Goal: Task Accomplishment & Management: Use online tool/utility

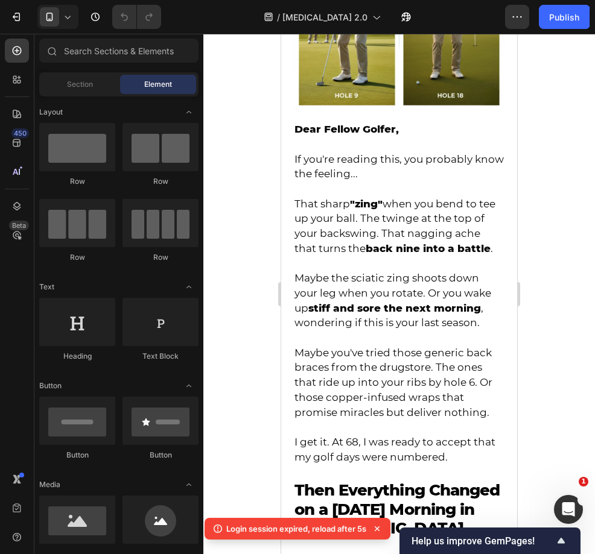
click at [3, 23] on div "7" at bounding box center [16, 17] width 33 height 24
click at [25, 16] on div "7" at bounding box center [18, 17] width 17 height 12
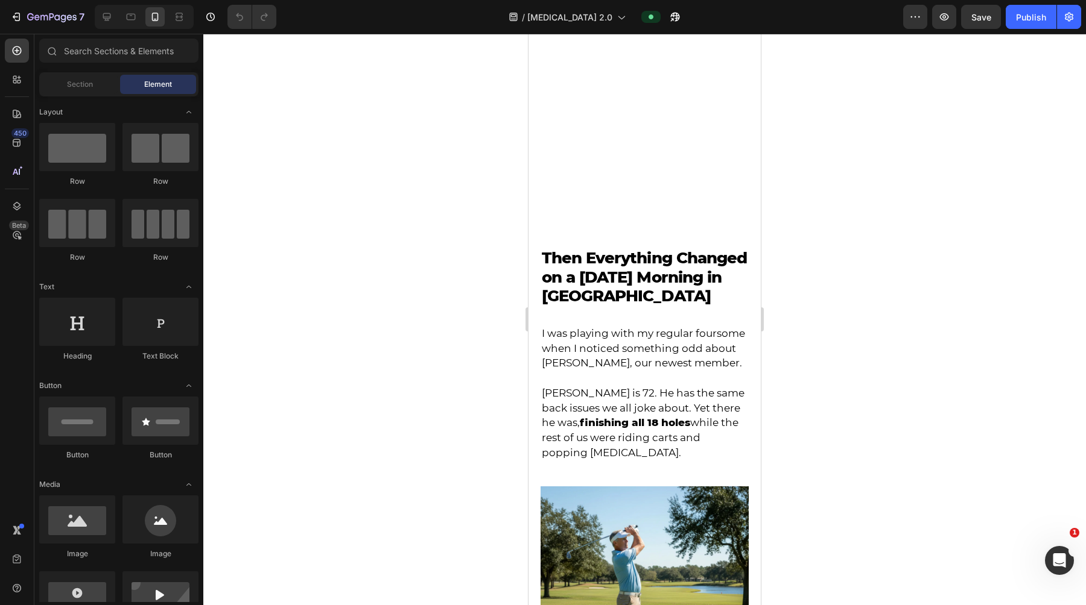
scroll to position [235, 0]
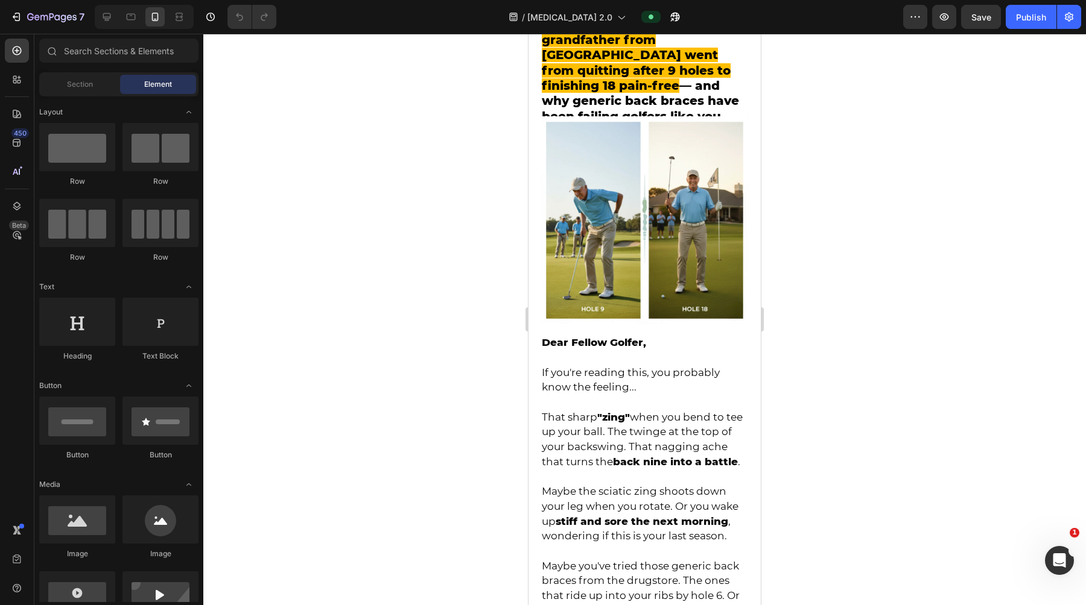
click at [41, 29] on div "7 Version history / back brace 2.0 Preview Save Publish" at bounding box center [543, 17] width 1086 height 34
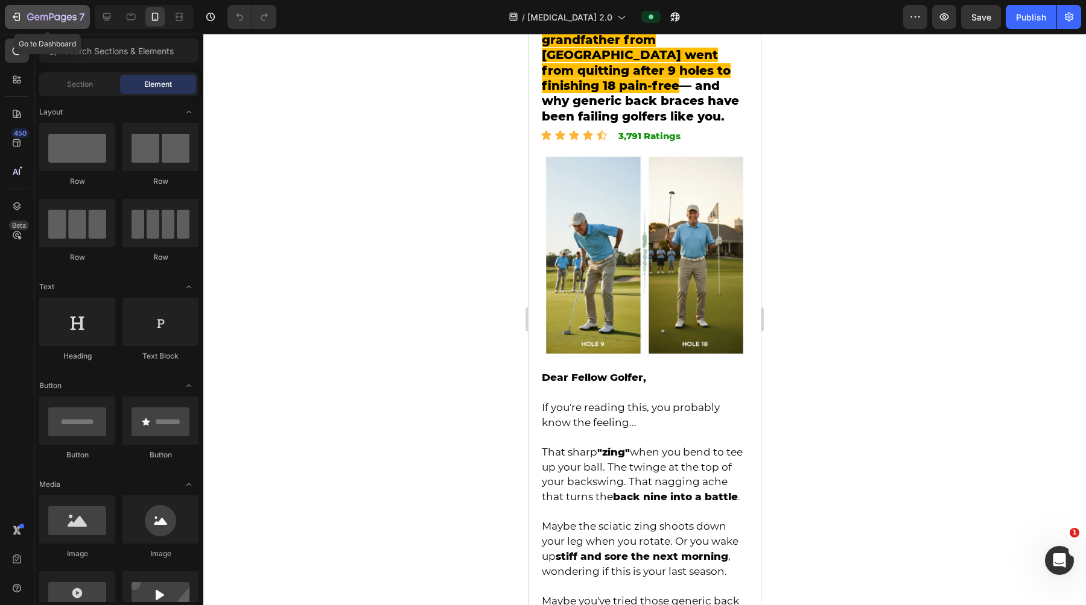
click at [47, 21] on icon "button" at bounding box center [51, 18] width 49 height 10
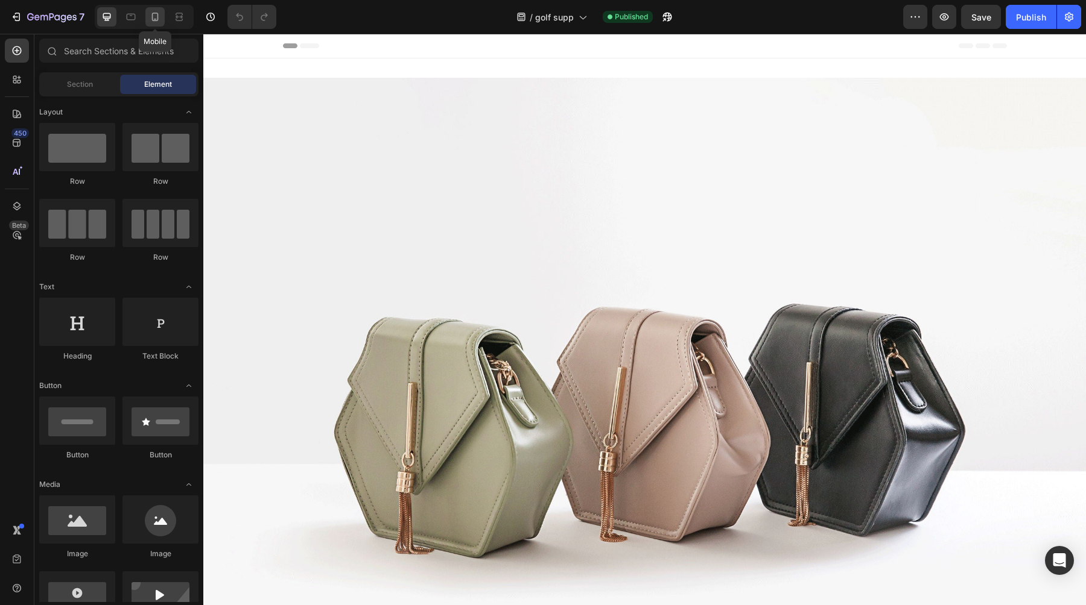
click at [152, 16] on icon at bounding box center [155, 17] width 7 height 8
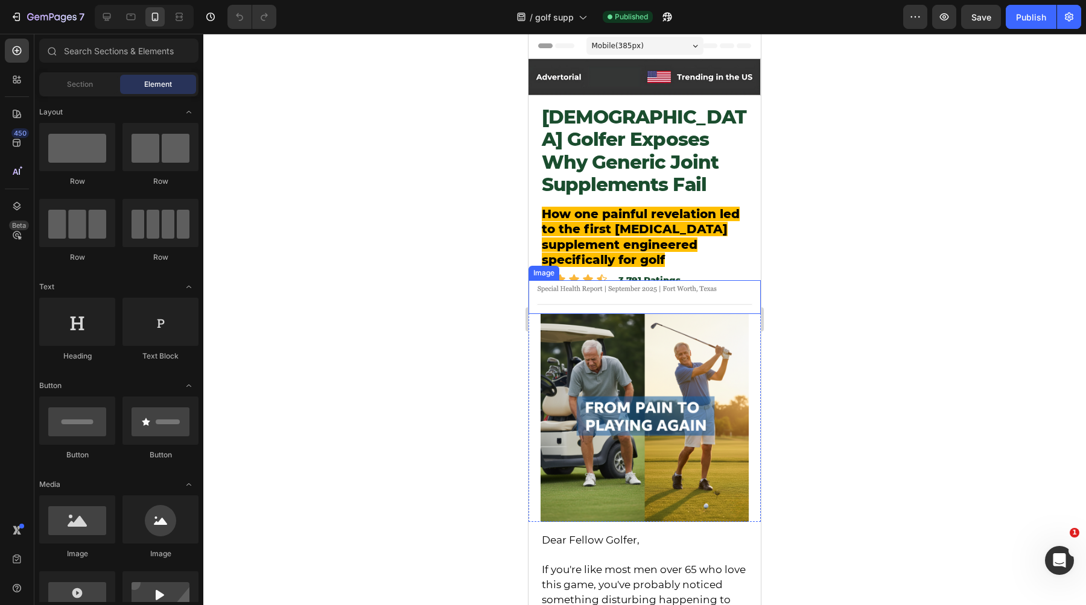
click at [663, 287] on img at bounding box center [644, 297] width 232 height 34
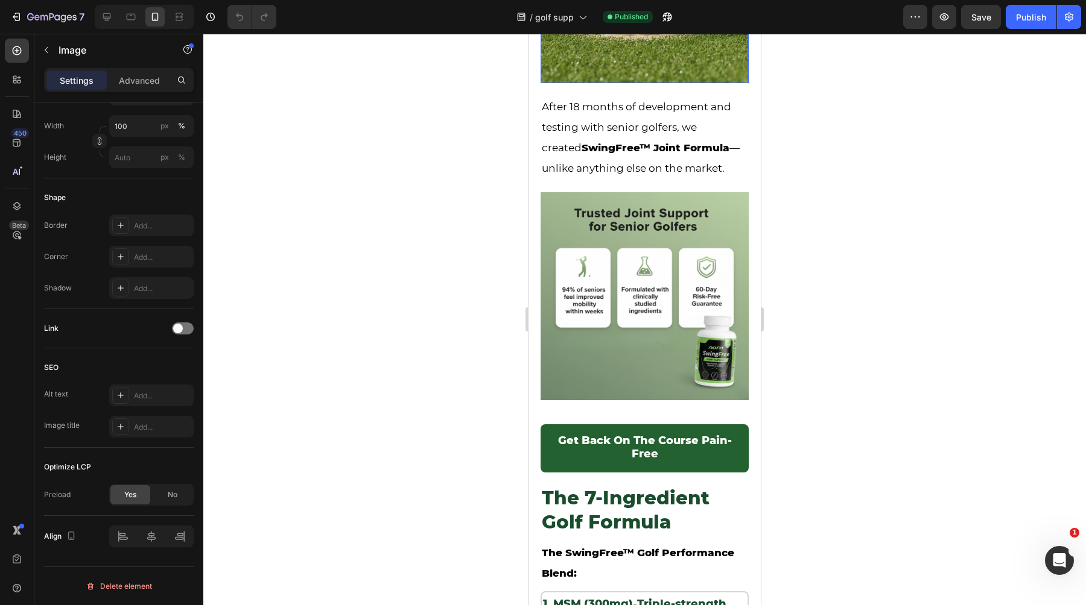
scroll to position [2313, 0]
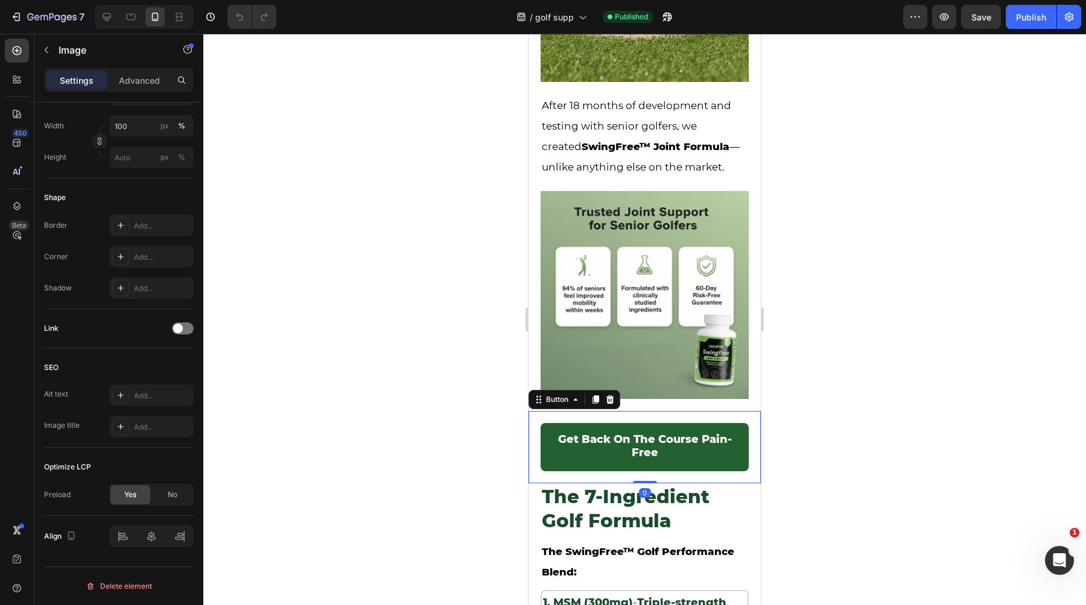
click at [550, 455] on link "Get Back On The Course Pain-Free" at bounding box center [644, 447] width 208 height 48
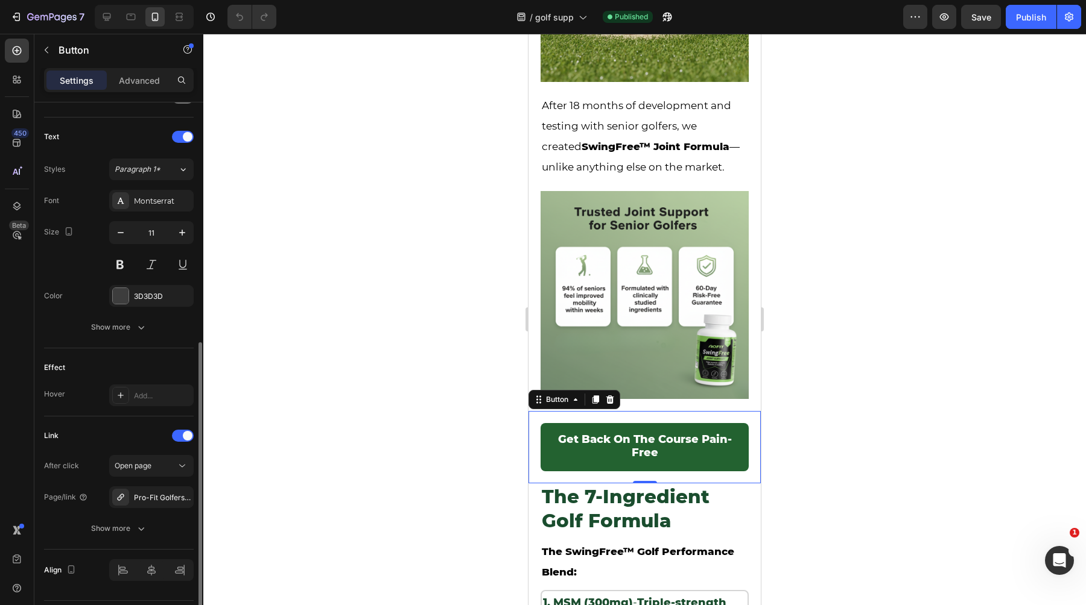
scroll to position [422, 0]
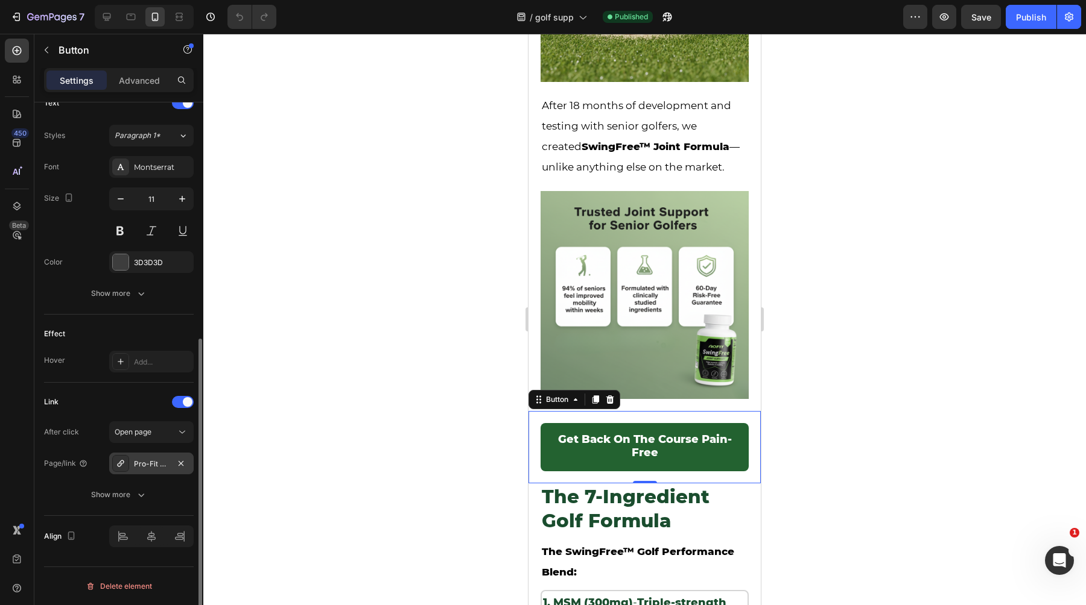
click at [150, 465] on div "Pro-Fit Golfers Back Brace" at bounding box center [151, 464] width 35 height 11
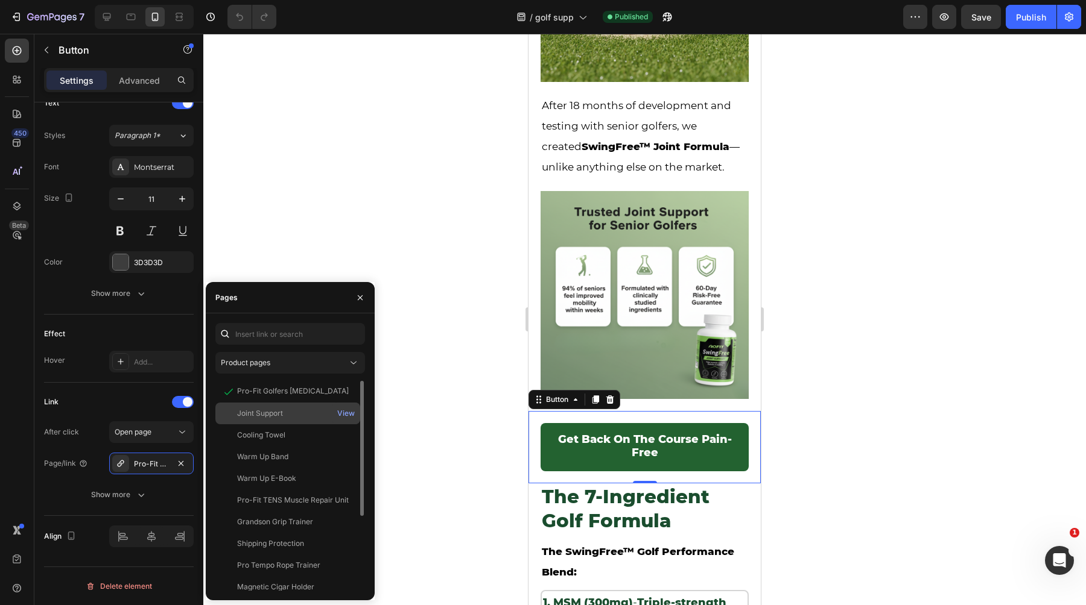
click at [304, 413] on div "Joint Support" at bounding box center [287, 413] width 135 height 11
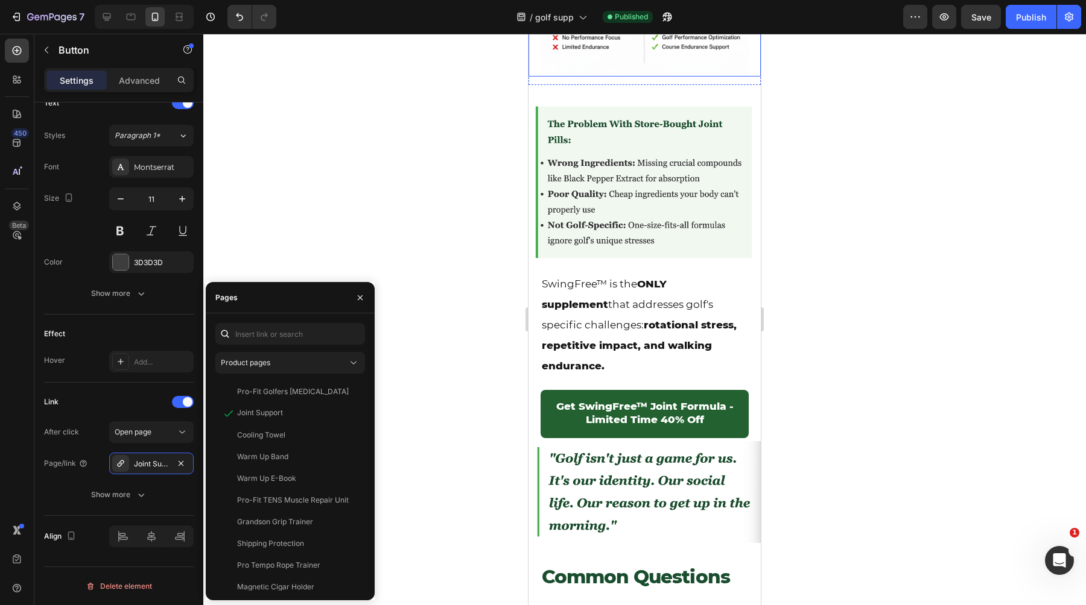
scroll to position [4399, 0]
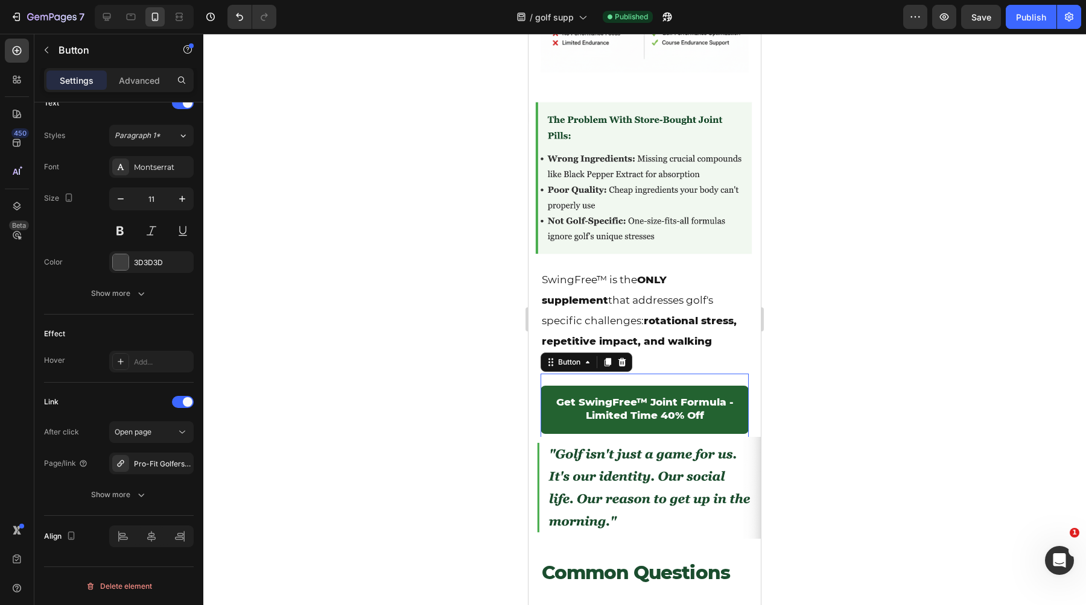
click at [543, 411] on link "Get SwingFree™ Joint Formula - Limited Time 40% Off" at bounding box center [644, 410] width 208 height 48
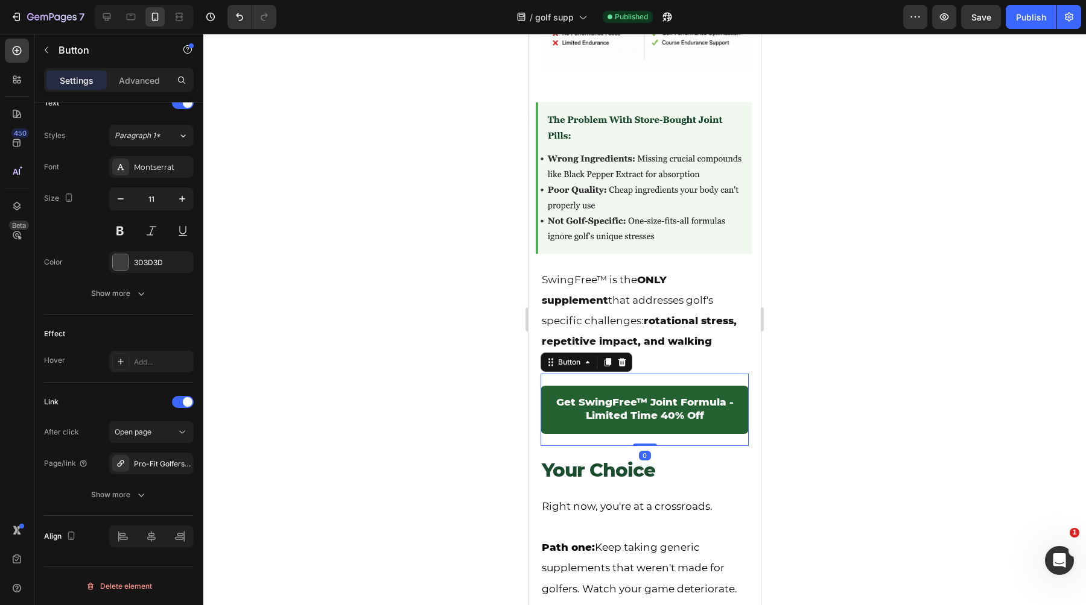
click at [553, 414] on link "Get SwingFree™ Joint Formula - Limited Time 40% Off" at bounding box center [644, 410] width 208 height 48
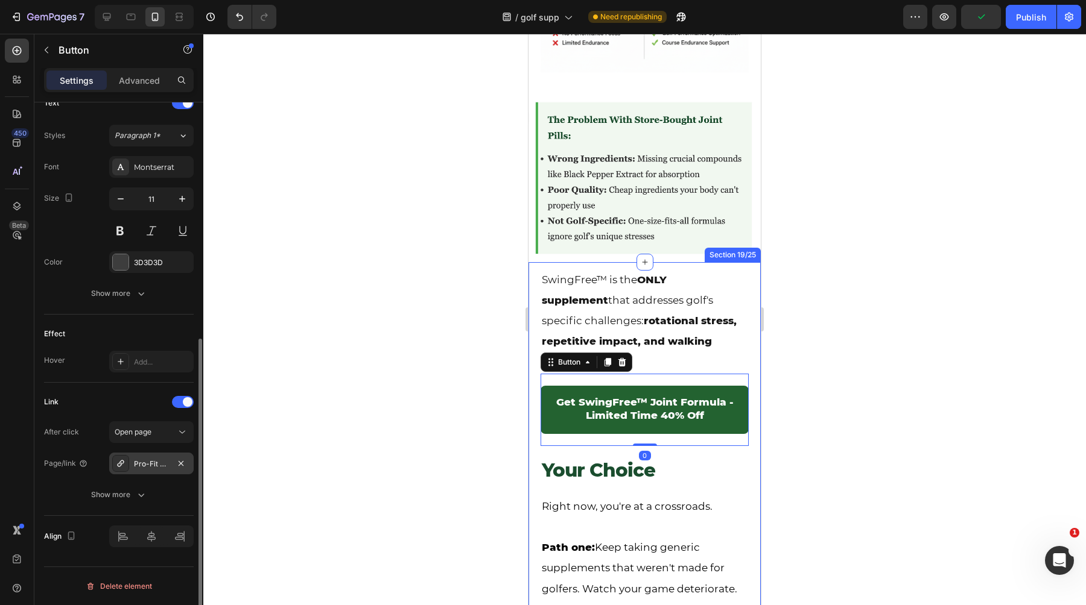
click at [146, 454] on div "Pro-Fit Golfers Back Brace" at bounding box center [151, 464] width 84 height 22
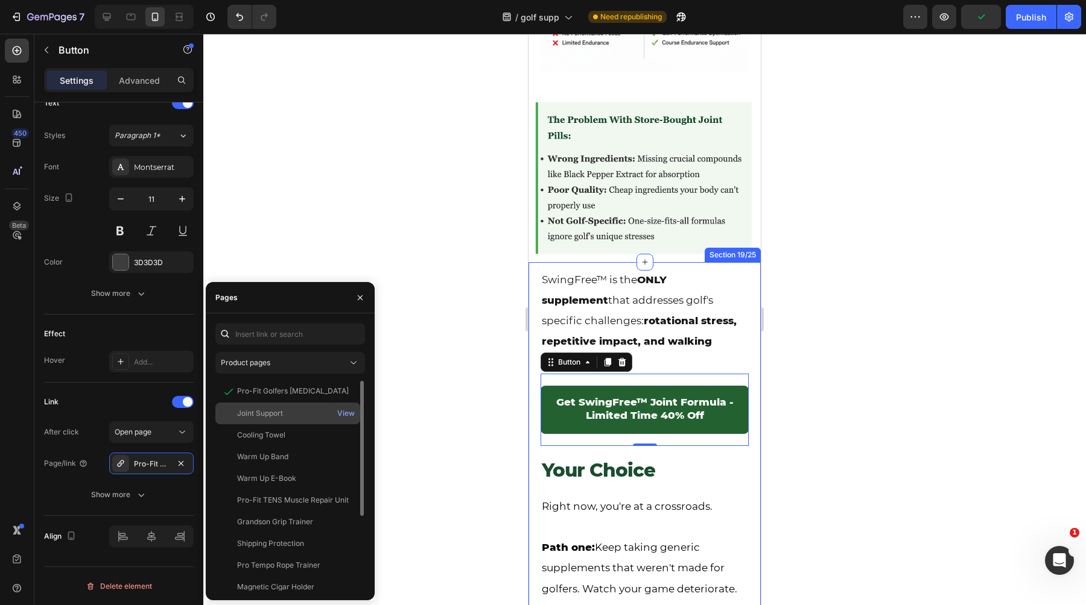
click at [279, 411] on div "Joint Support" at bounding box center [260, 413] width 46 height 11
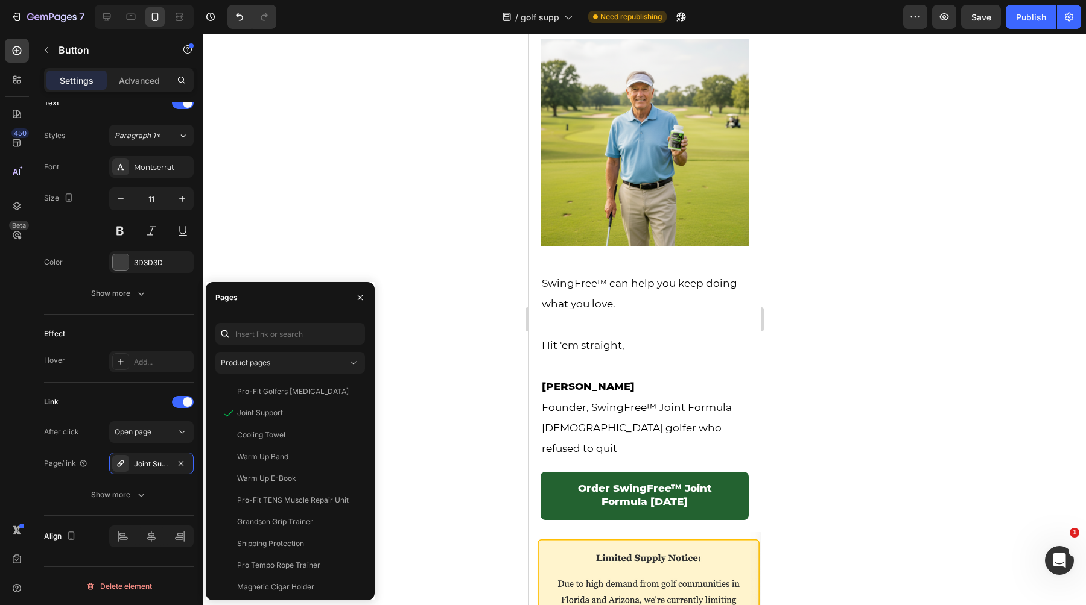
scroll to position [5878, 0]
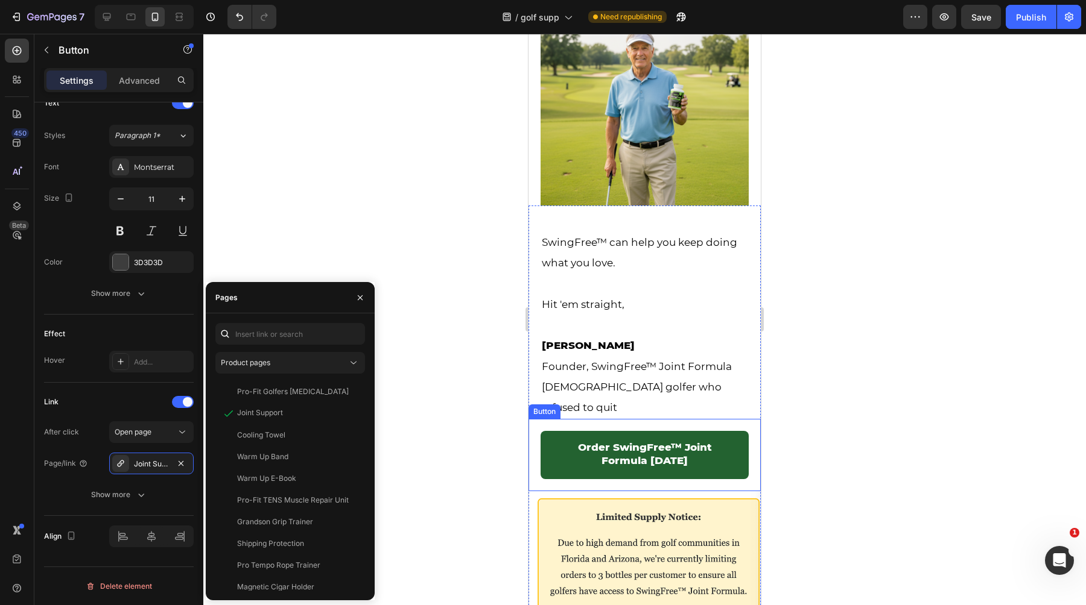
click at [549, 431] on link "Order SwingFree™ Joint Formula [DATE]" at bounding box center [644, 455] width 208 height 48
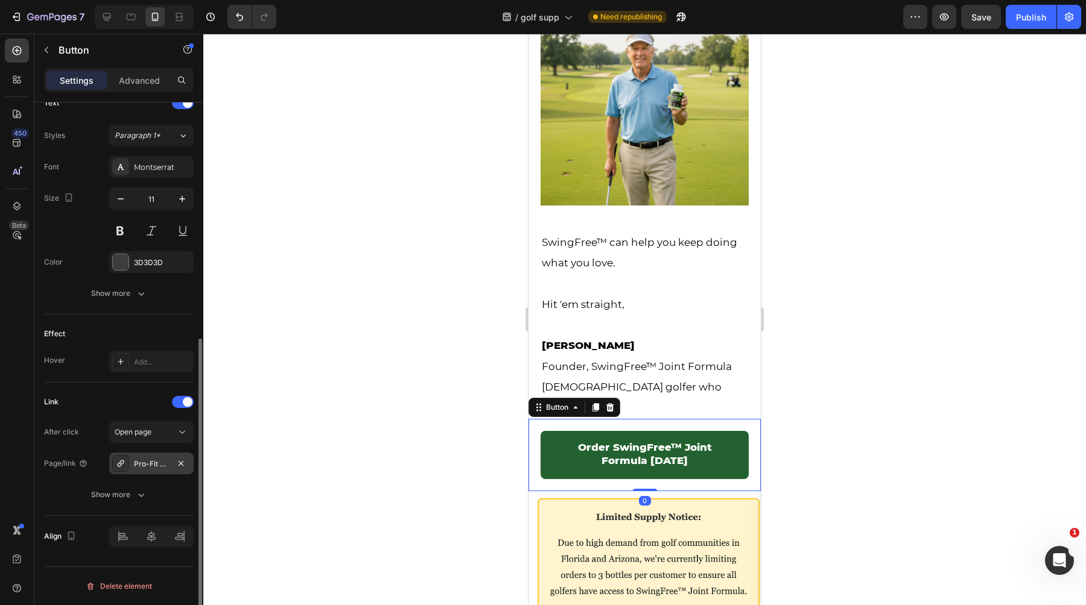
click at [150, 463] on div "Pro-Fit Golfers Back Brace" at bounding box center [151, 464] width 35 height 11
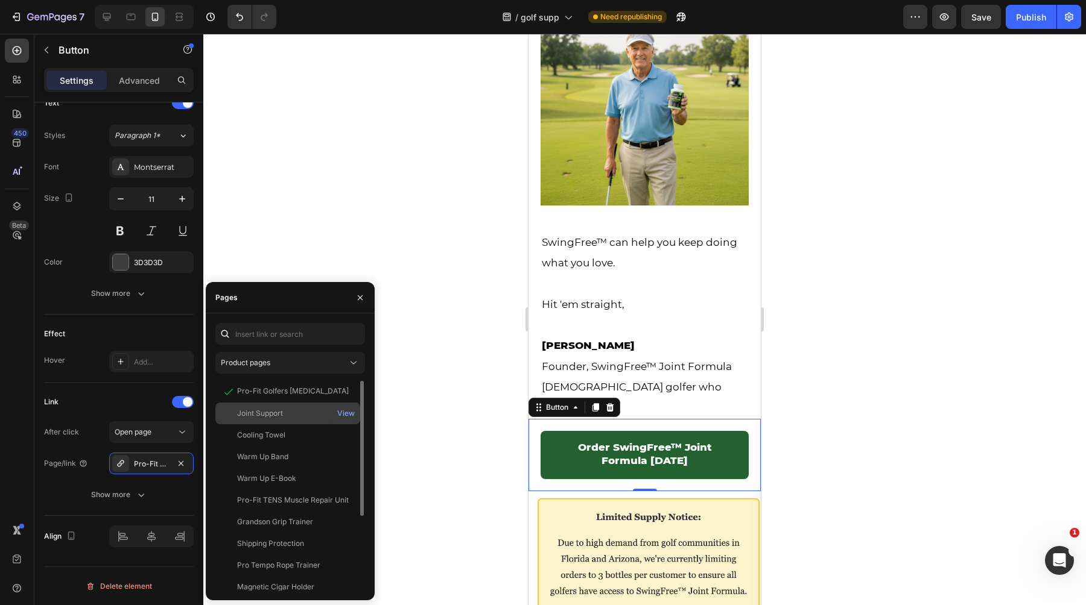
click at [273, 418] on div "Joint Support" at bounding box center [260, 413] width 46 height 11
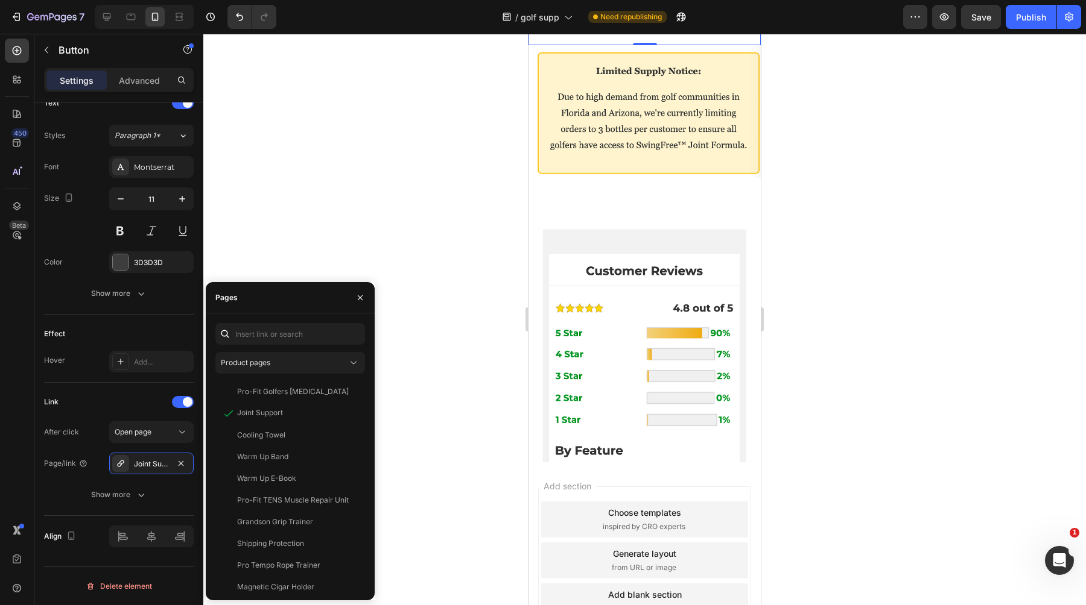
scroll to position [6371, 0]
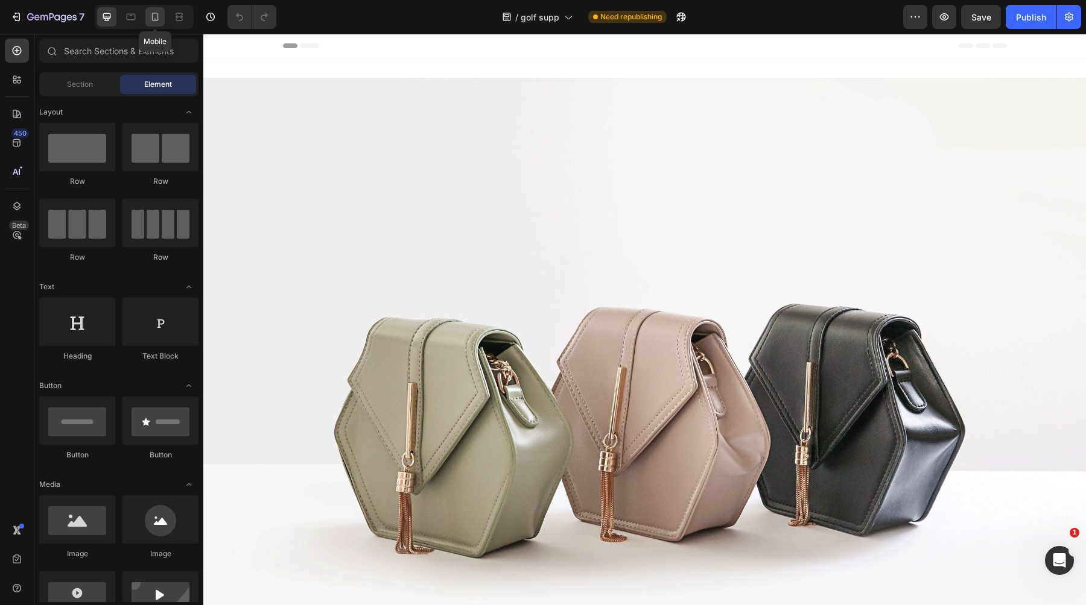
click at [159, 21] on icon at bounding box center [155, 17] width 12 height 12
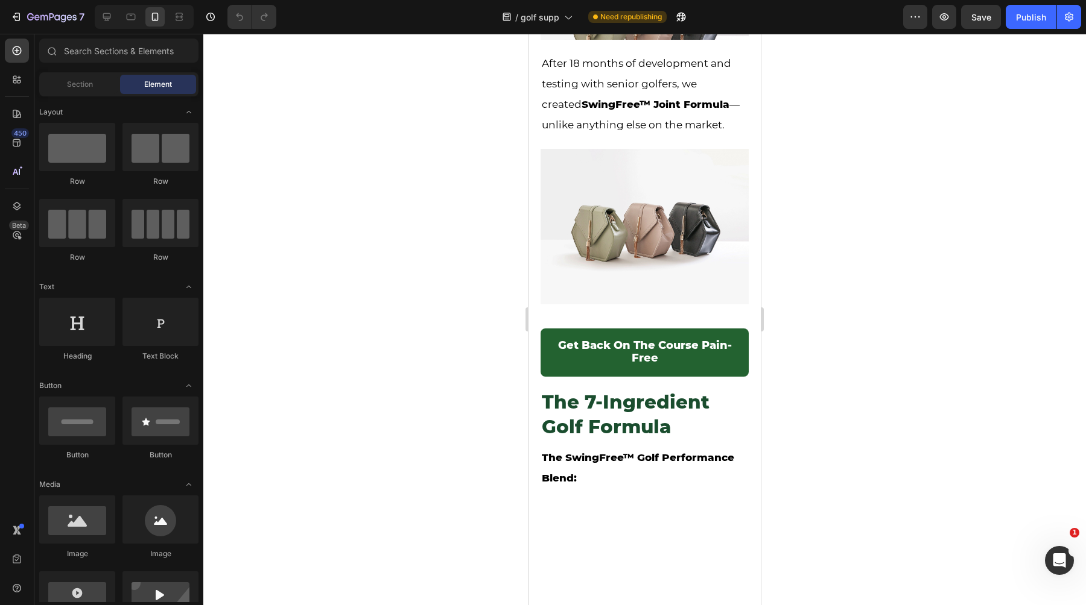
scroll to position [2272, 0]
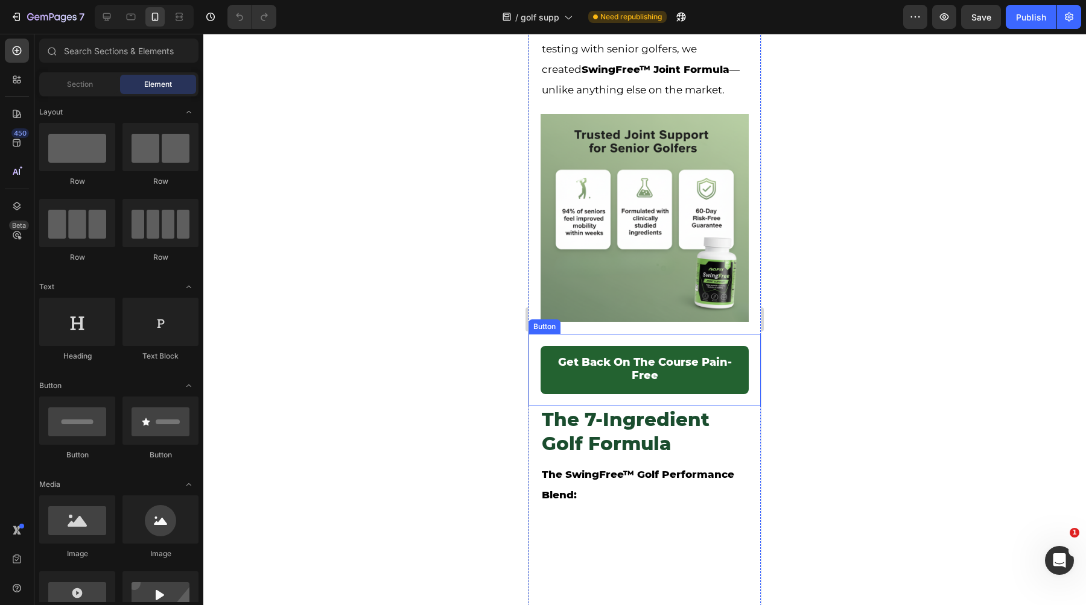
click at [548, 378] on link "Get Back On The Course Pain-Free" at bounding box center [644, 370] width 208 height 48
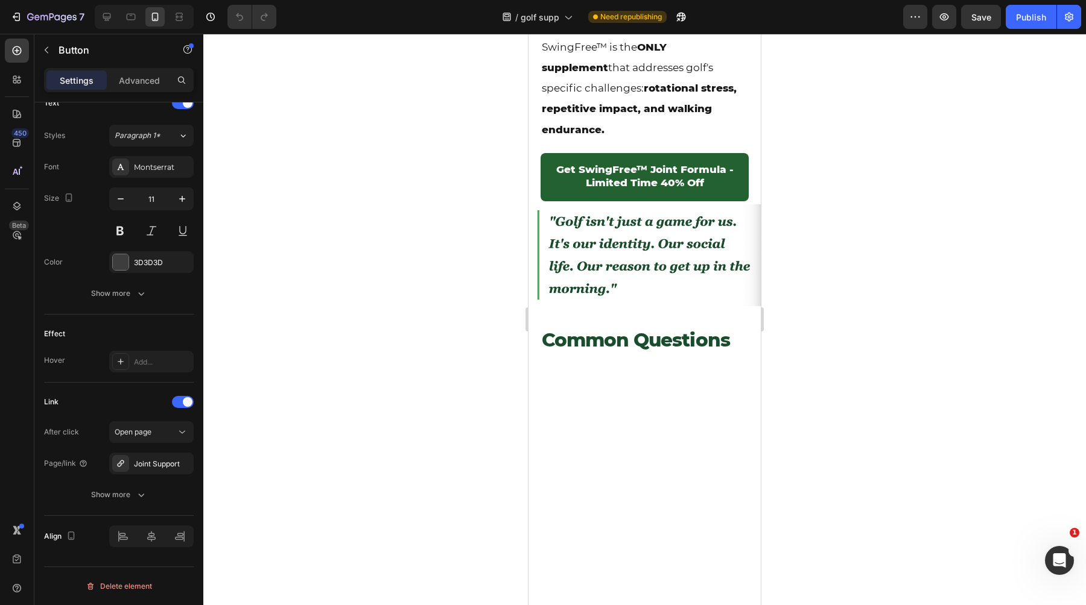
scroll to position [4055, 0]
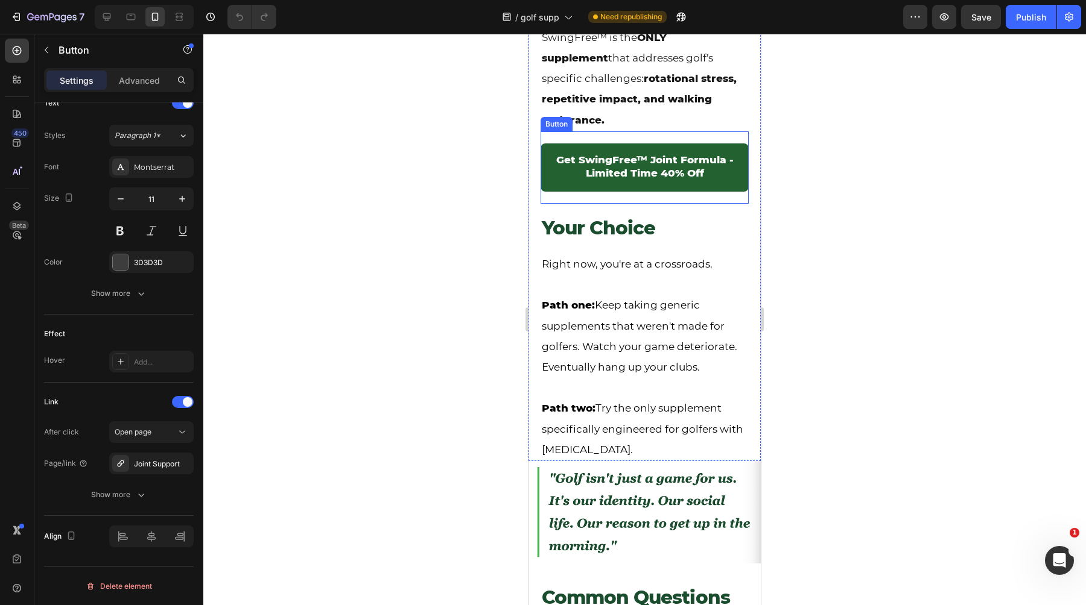
click at [551, 168] on link "Get SwingFree™ Joint Formula - Limited Time 40% Off" at bounding box center [644, 168] width 208 height 48
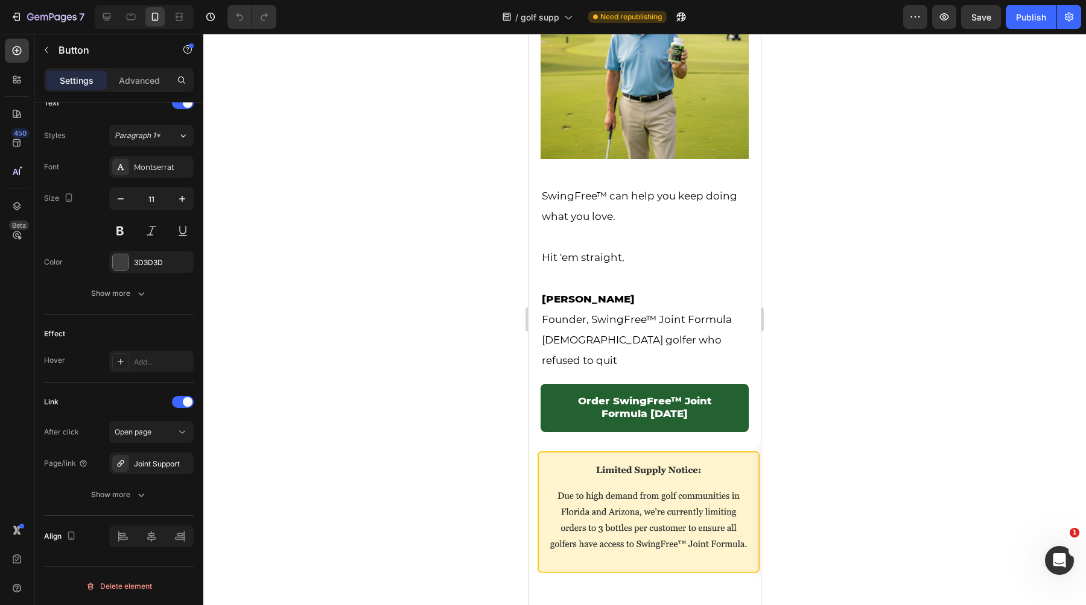
scroll to position [5351, 0]
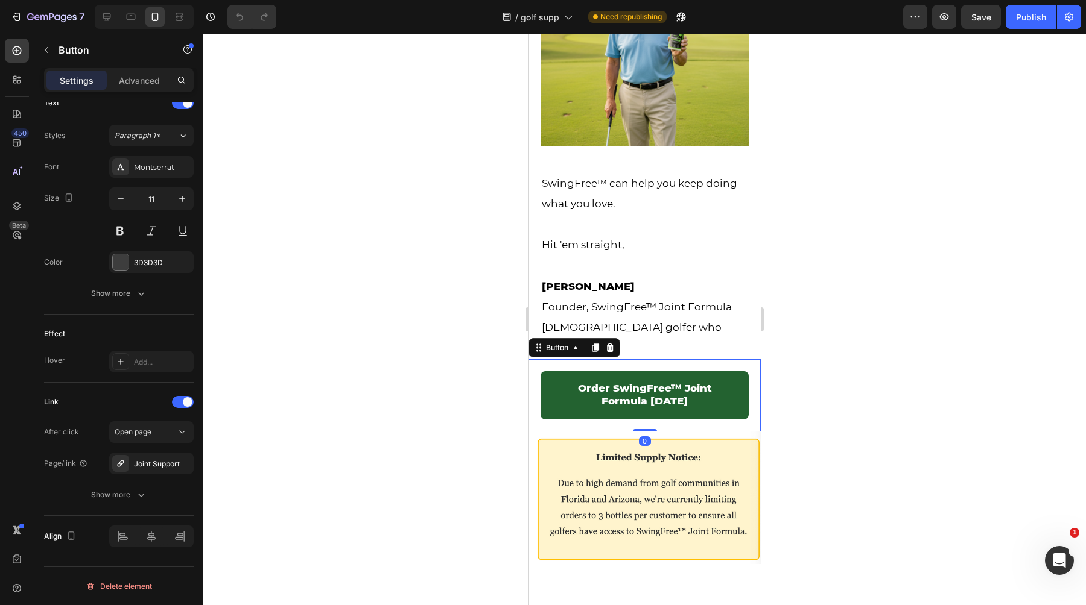
click at [555, 373] on link "Order SwingFree™ Joint Formula [DATE]" at bounding box center [644, 395] width 208 height 48
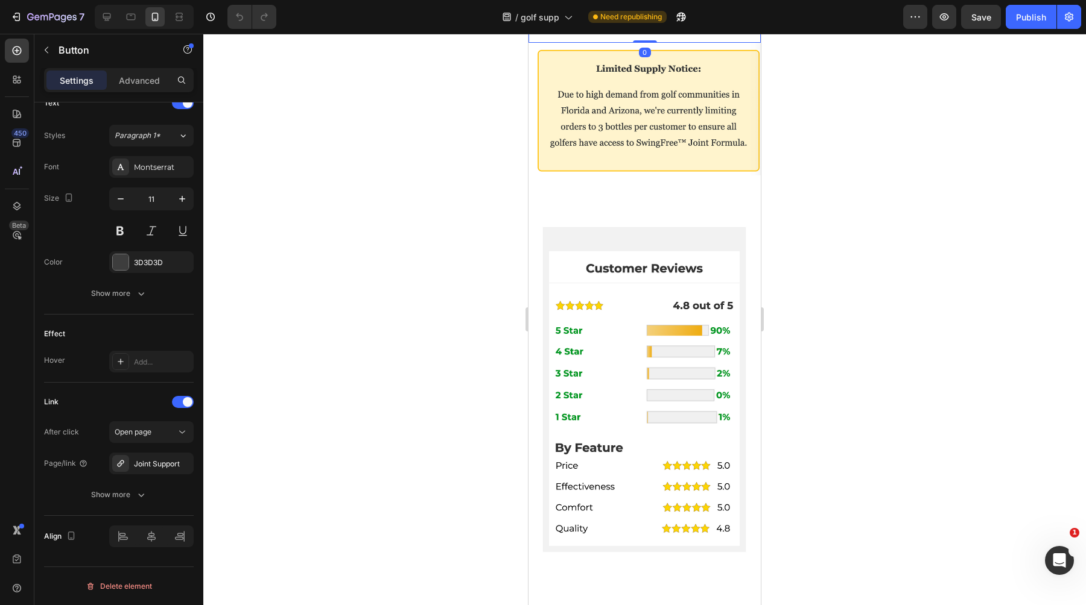
scroll to position [5730, 0]
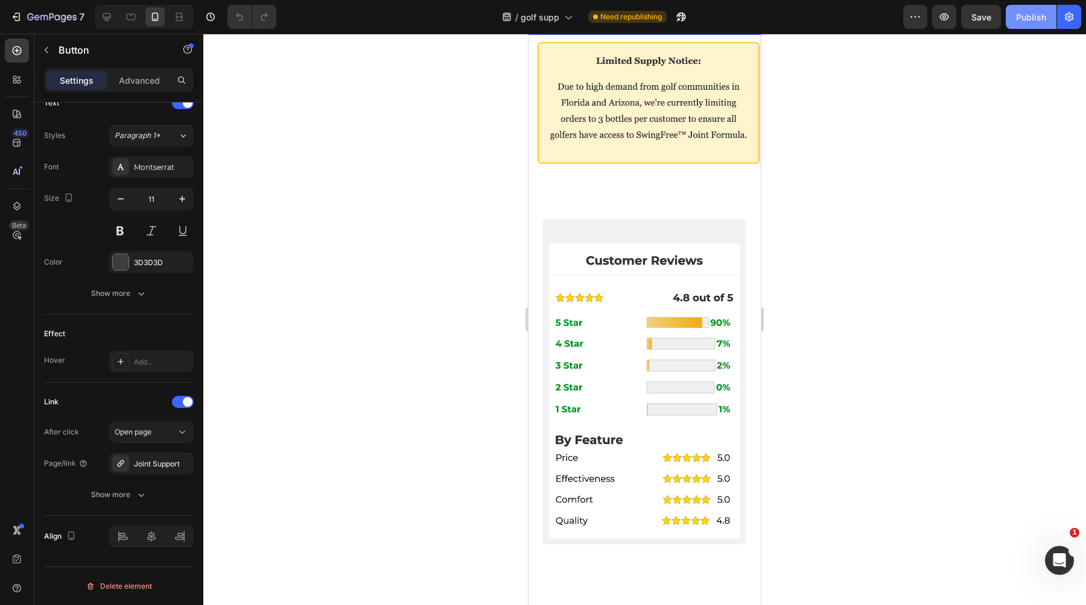
click at [1020, 19] on div "Publish" at bounding box center [1031, 17] width 30 height 13
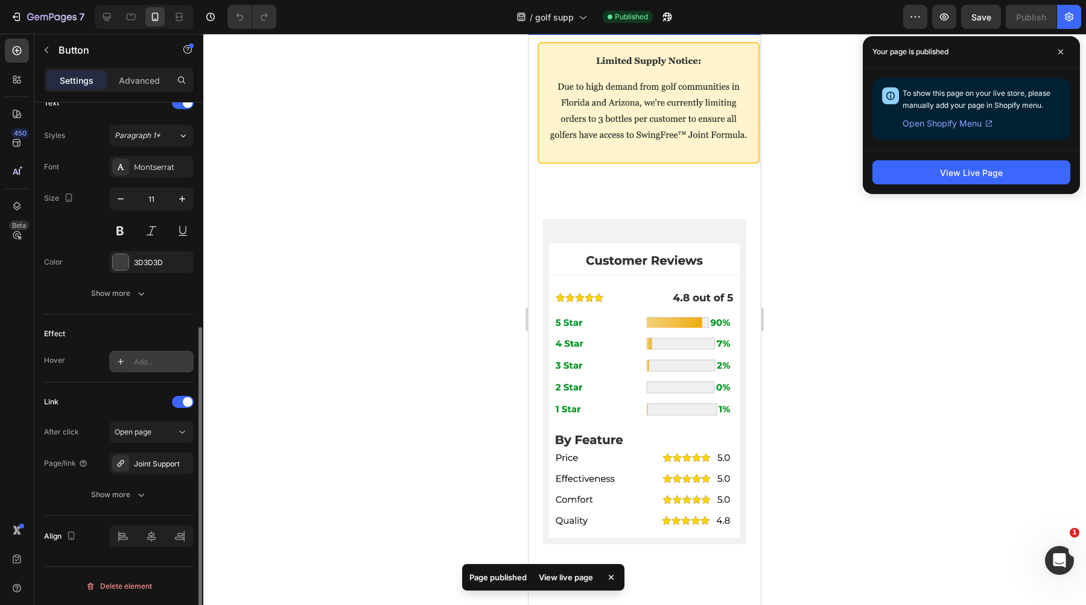
scroll to position [401, 0]
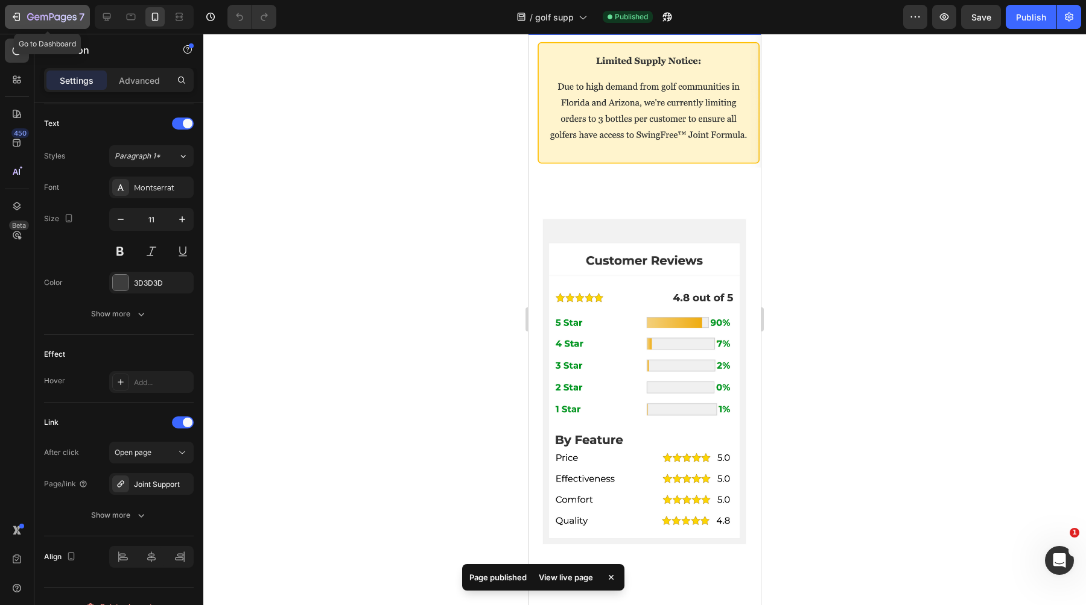
click at [27, 15] on icon "button" at bounding box center [51, 18] width 49 height 10
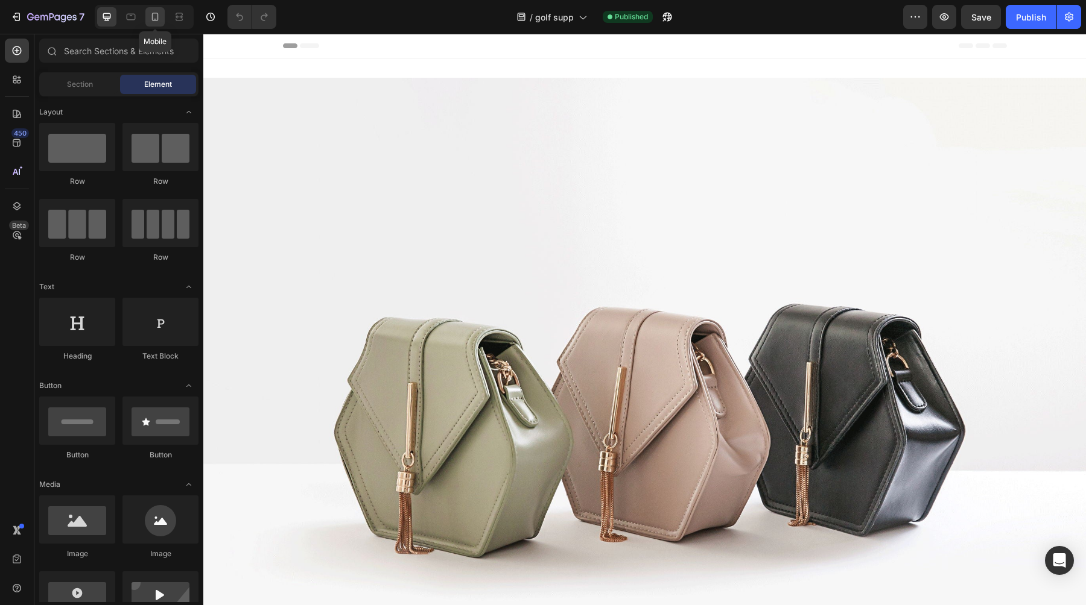
click at [148, 14] on div at bounding box center [154, 16] width 19 height 19
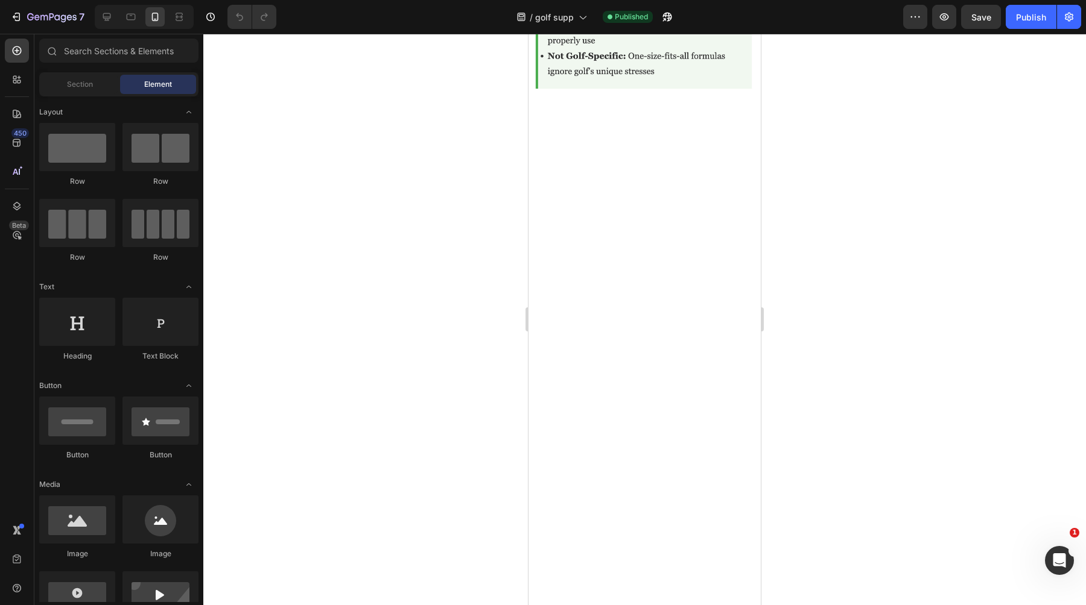
scroll to position [4144, 0]
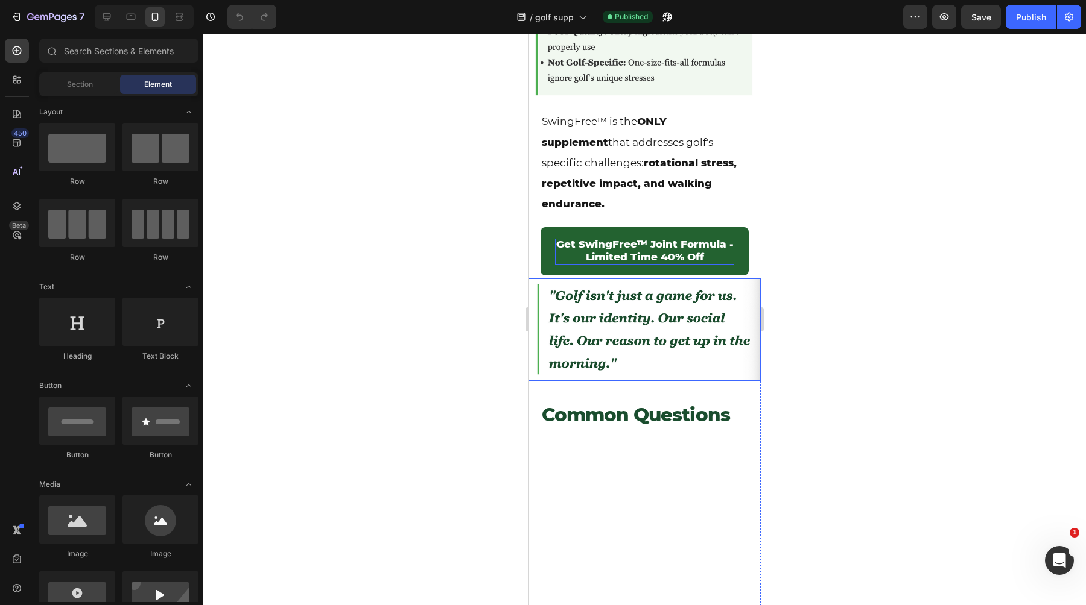
click at [675, 264] on strong "Get SwingFree™ Joint Formula - Limited Time 40% Off" at bounding box center [644, 250] width 177 height 25
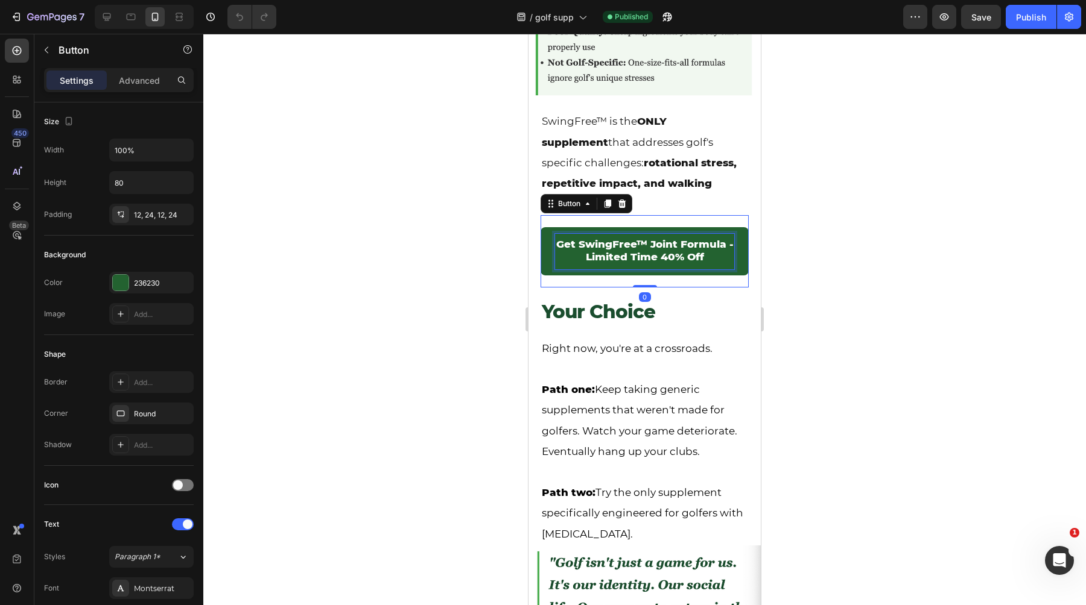
click at [672, 258] on strong "Get SwingFree™ Joint Formula - Limited Time 40% Off" at bounding box center [644, 250] width 177 height 25
click at [668, 255] on strong "Get SwingFree™ Joint Formula - Limited Time 40% Off" at bounding box center [644, 250] width 177 height 25
click at [473, 232] on div at bounding box center [644, 320] width 882 height 572
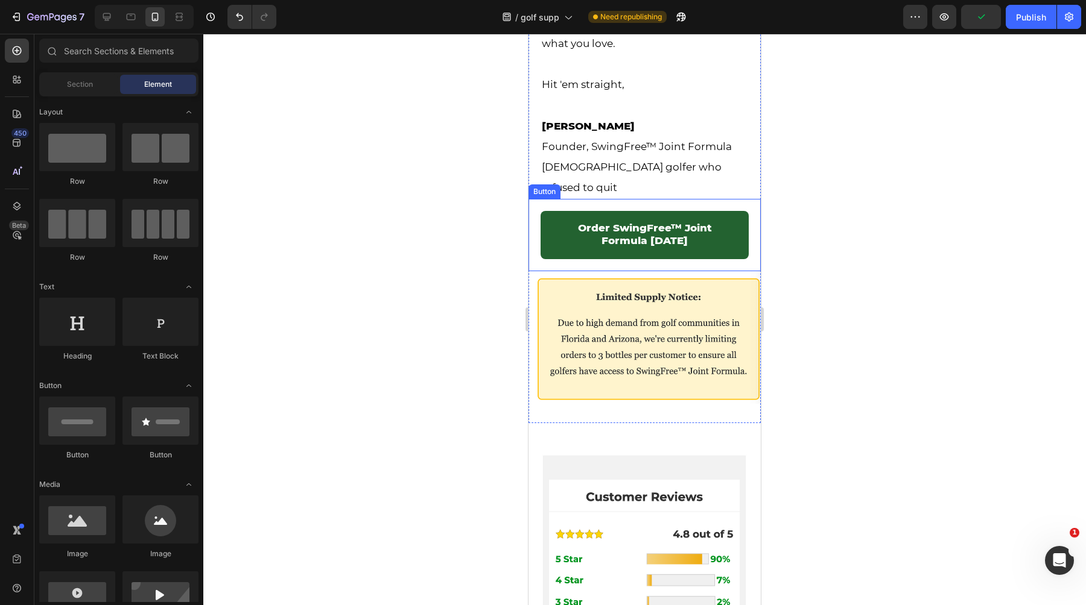
scroll to position [5671, 0]
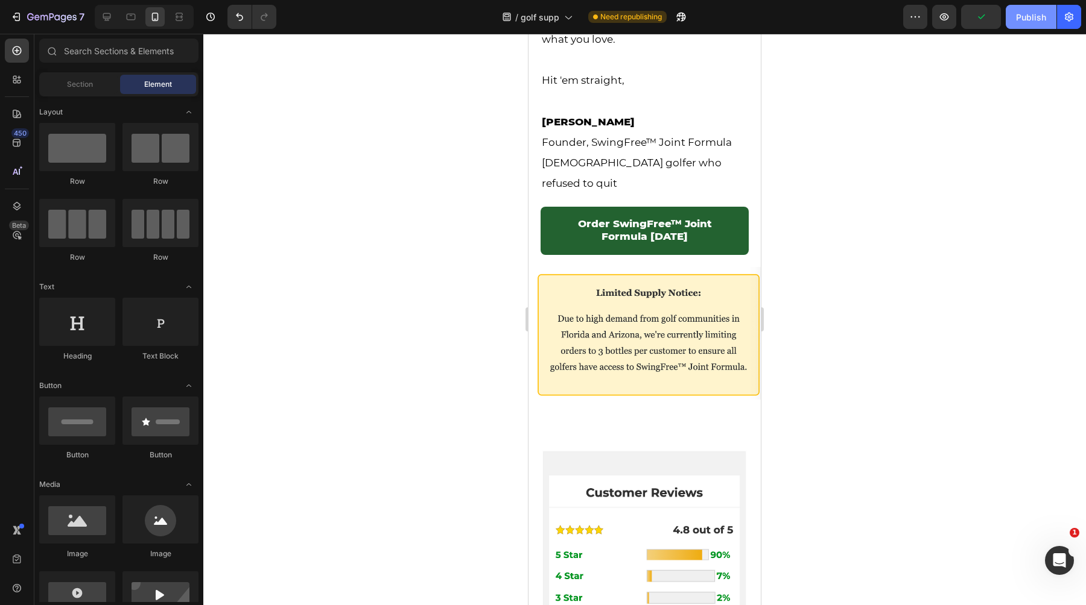
click at [1035, 17] on div "Publish" at bounding box center [1031, 17] width 30 height 13
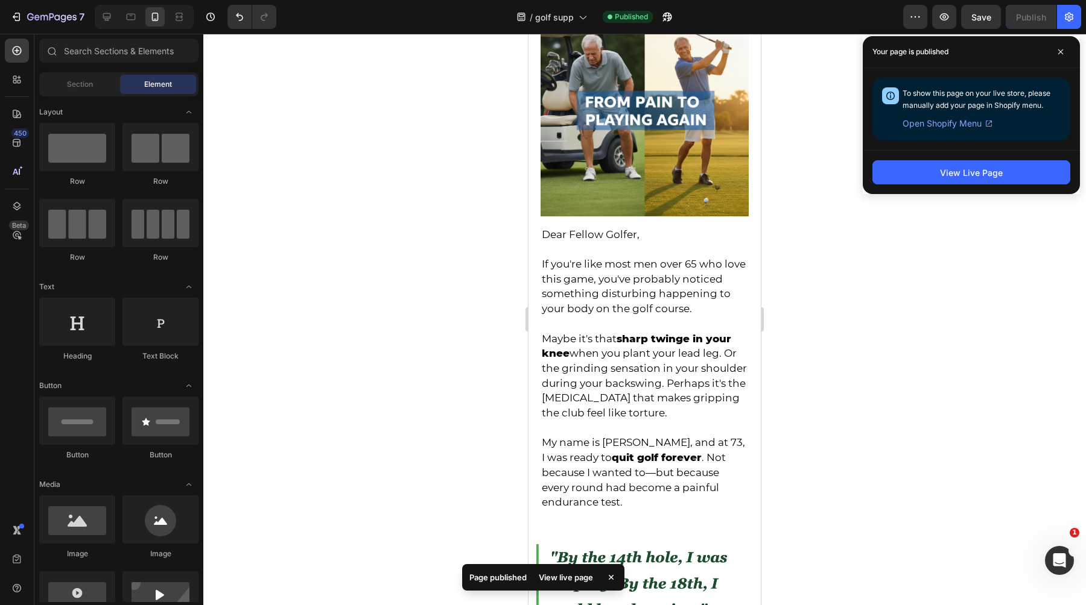
scroll to position [0, 0]
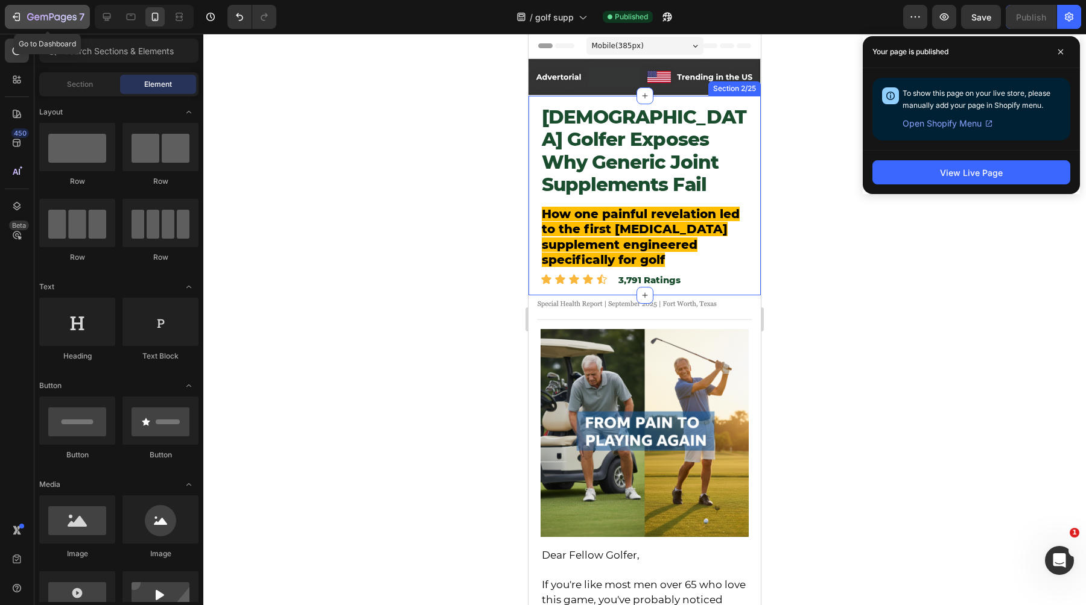
click at [40, 10] on div "7" at bounding box center [55, 17] width 57 height 14
